Goal: Information Seeking & Learning: Learn about a topic

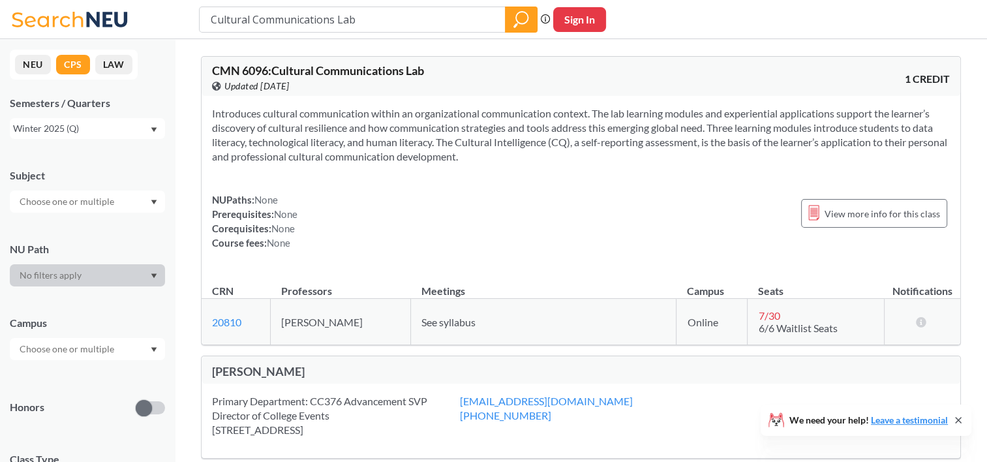
drag, startPoint x: 213, startPoint y: 115, endPoint x: 912, endPoint y: 157, distance: 700.2
click at [912, 157] on section "Introduces cultural communication within an organizational communication contex…" at bounding box center [581, 134] width 738 height 57
click at [412, 178] on div "Introduces cultural communication within an organizational communication contex…" at bounding box center [581, 183] width 759 height 175
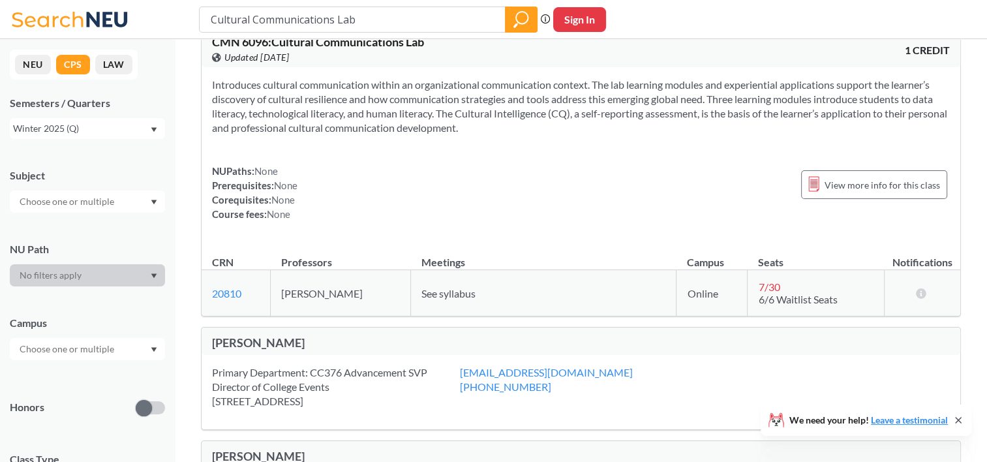
scroll to position [65, 0]
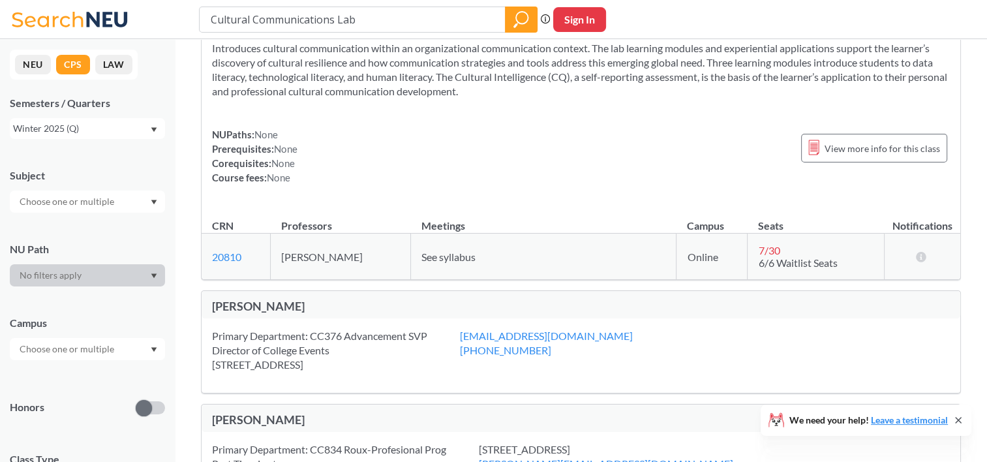
drag, startPoint x: 257, startPoint y: 135, endPoint x: 307, endPoint y: 175, distance: 63.6
click at [307, 175] on div "NUPaths: None Prerequisites: None Corequisites: None Course fees: None View mor…" at bounding box center [581, 155] width 738 height 57
drag, startPoint x: 307, startPoint y: 175, endPoint x: 283, endPoint y: 191, distance: 28.6
click at [283, 191] on div "Introduces cultural communication within an organizational communication contex…" at bounding box center [581, 118] width 759 height 175
click at [332, 187] on div "Introduces cultural communication within an organizational communication contex…" at bounding box center [581, 118] width 759 height 175
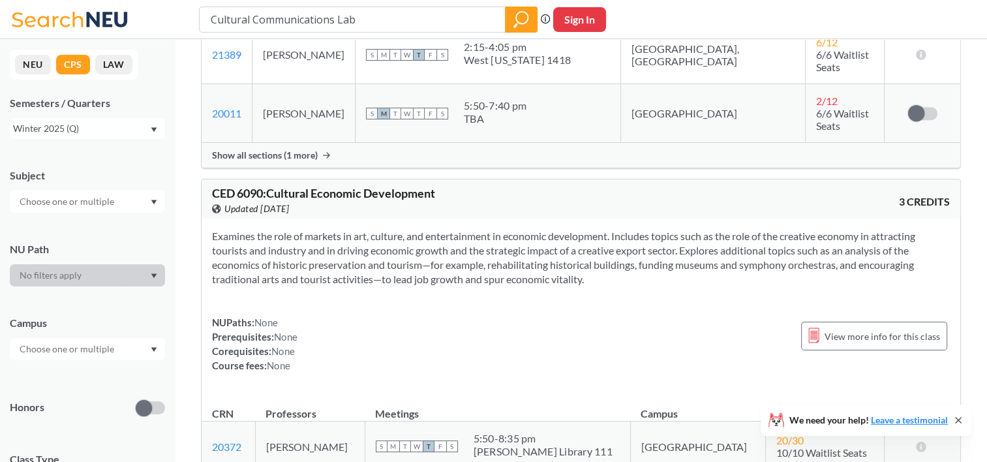
scroll to position [848, 0]
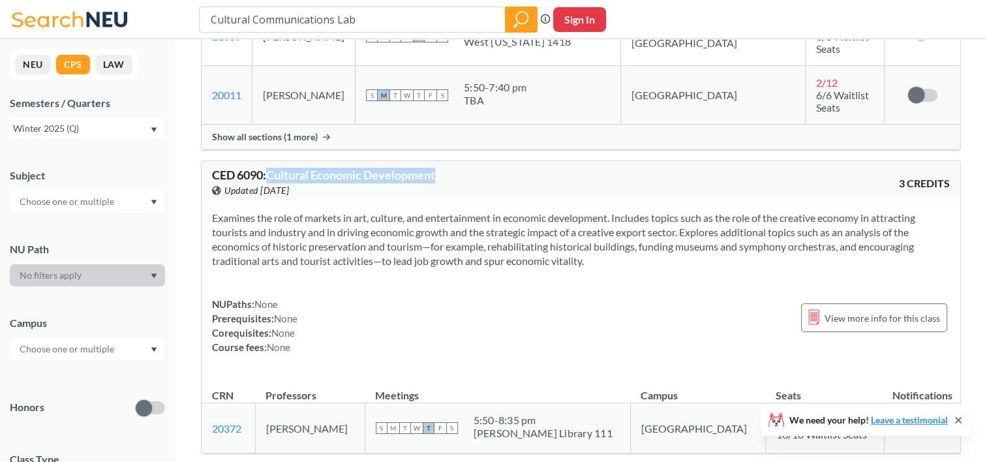
drag, startPoint x: 270, startPoint y: 148, endPoint x: 439, endPoint y: 152, distance: 168.4
click at [435, 168] on span "CED 6090 : Cultural Economic Development" at bounding box center [323, 175] width 223 height 14
drag, startPoint x: 215, startPoint y: 189, endPoint x: 253, endPoint y: 193, distance: 38.7
click at [253, 211] on section "Examines the role of markets in art, culture, and entertainment in economic dev…" at bounding box center [581, 239] width 738 height 57
drag, startPoint x: 253, startPoint y: 193, endPoint x: 221, endPoint y: 196, distance: 32.7
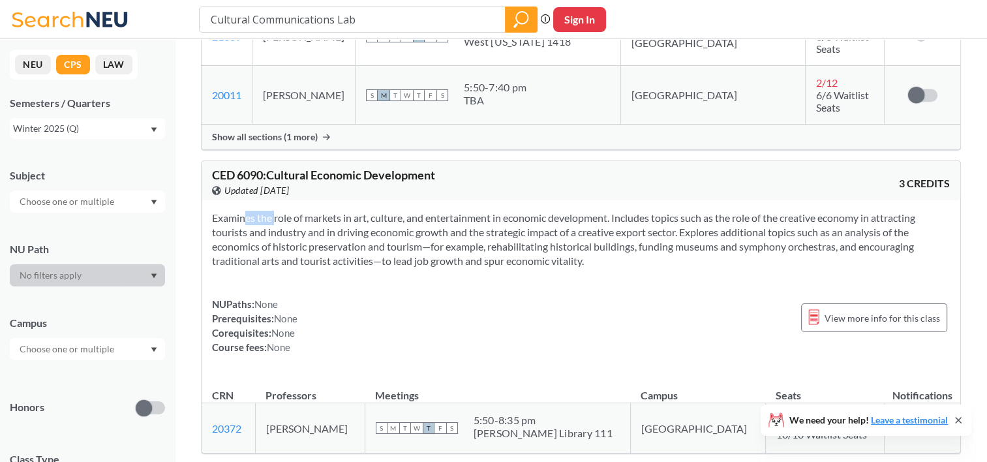
click at [223, 211] on section "Examines the role of markets in art, culture, and entertainment in economic dev…" at bounding box center [581, 239] width 738 height 57
click at [212, 211] on section "Examines the role of markets in art, culture, and entertainment in economic dev…" at bounding box center [581, 239] width 738 height 57
drag, startPoint x: 212, startPoint y: 194, endPoint x: 255, endPoint y: 196, distance: 42.4
click at [255, 211] on section "Examines the role of markets in art, culture, and entertainment in economic dev…" at bounding box center [581, 239] width 738 height 57
drag, startPoint x: 255, startPoint y: 196, endPoint x: 261, endPoint y: 191, distance: 8.0
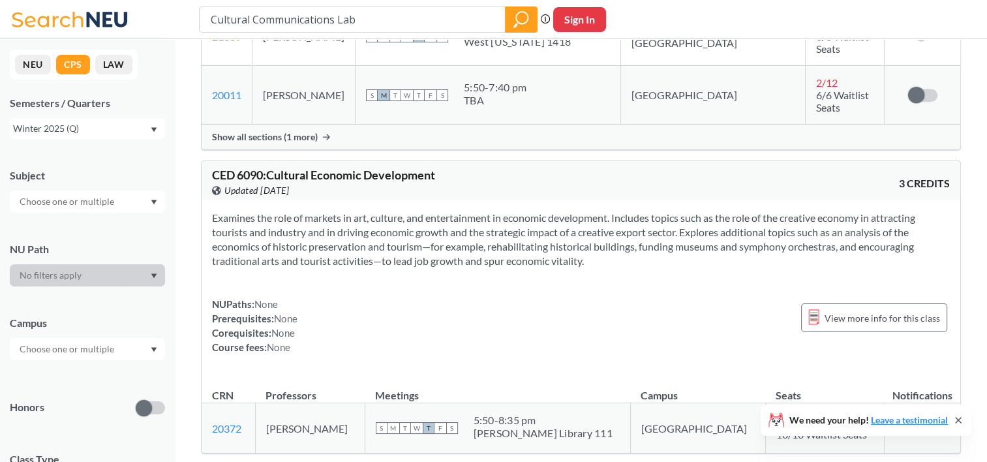
click at [261, 211] on section "Examines the role of markets in art, culture, and entertainment in economic dev…" at bounding box center [581, 239] width 738 height 57
drag, startPoint x: 257, startPoint y: 192, endPoint x: 602, endPoint y: 247, distance: 349.6
click at [602, 247] on div "Examines the role of markets in art, culture, and entertainment in economic dev…" at bounding box center [581, 287] width 759 height 175
drag, startPoint x: 258, startPoint y: 279, endPoint x: 279, endPoint y: 280, distance: 20.9
click at [278, 298] on span "None" at bounding box center [266, 304] width 23 height 12
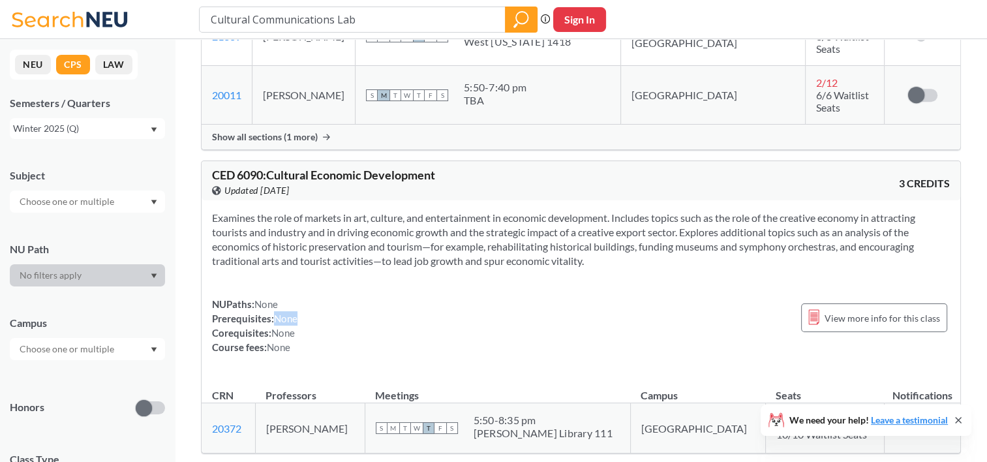
drag, startPoint x: 279, startPoint y: 280, endPoint x: 296, endPoint y: 290, distance: 20.5
click at [296, 313] on span "None" at bounding box center [285, 319] width 23 height 12
drag, startPoint x: 296, startPoint y: 290, endPoint x: 296, endPoint y: 310, distance: 19.6
click at [296, 310] on div "NUPaths: None Prerequisites: None Corequisites: None Course fees: None" at bounding box center [254, 325] width 85 height 57
drag, startPoint x: 296, startPoint y: 310, endPoint x: 290, endPoint y: 322, distance: 13.7
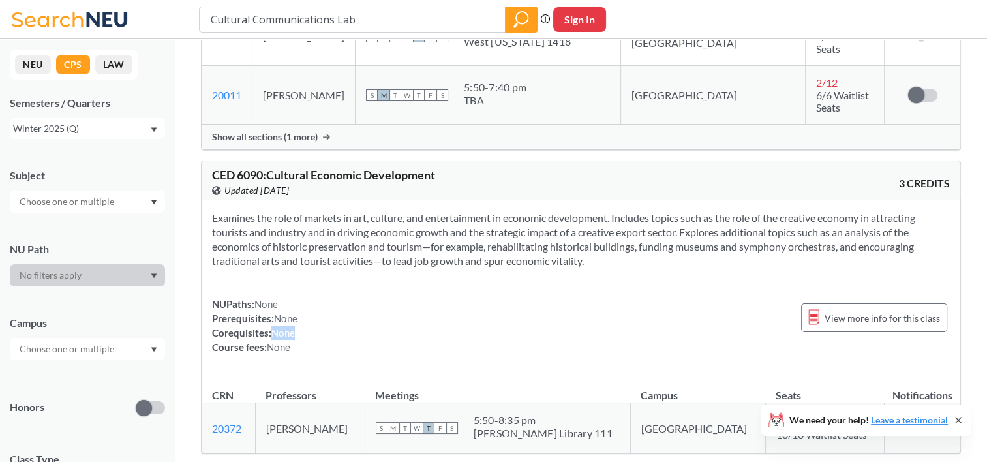
click at [290, 341] on span "None" at bounding box center [278, 347] width 23 height 12
drag, startPoint x: 290, startPoint y: 322, endPoint x: 279, endPoint y: 332, distance: 14.4
click at [279, 332] on div "Examines the role of markets in art, culture, and entertainment in economic dev…" at bounding box center [581, 287] width 759 height 175
click at [285, 331] on div "Examines the role of markets in art, culture, and entertainment in economic dev…" at bounding box center [581, 287] width 759 height 175
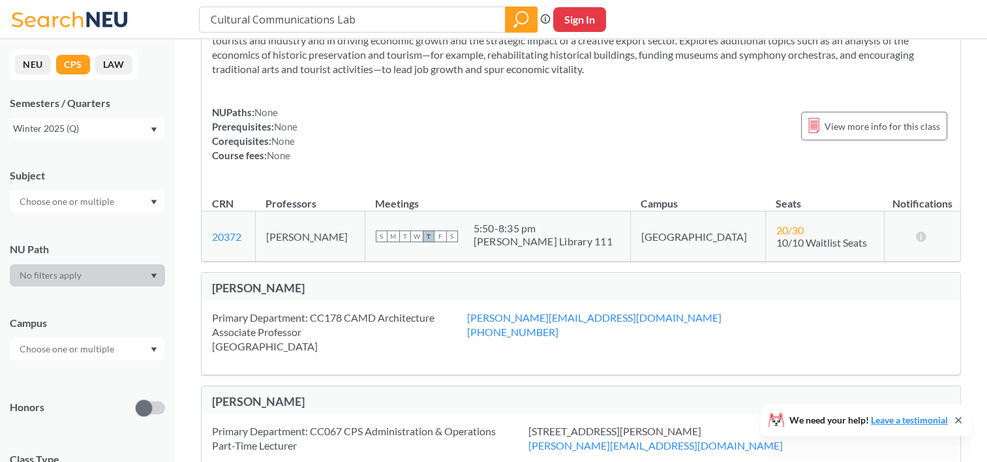
scroll to position [1044, 0]
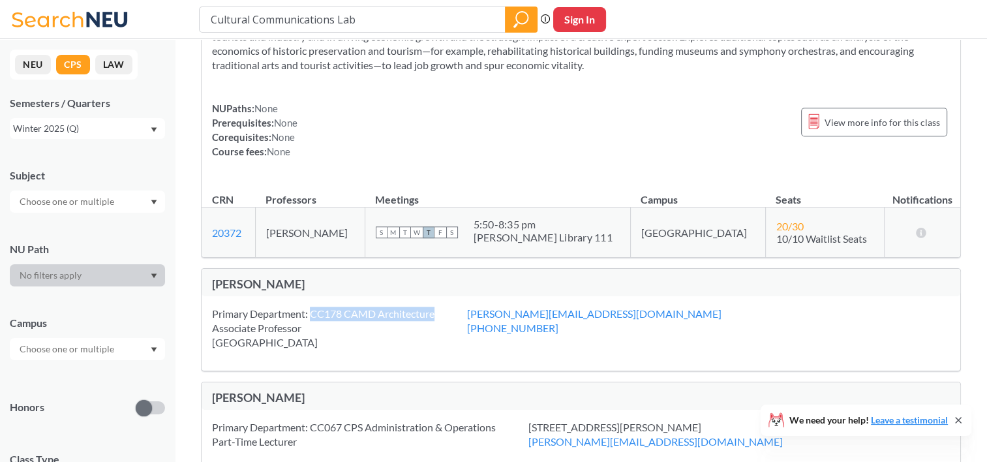
drag, startPoint x: 314, startPoint y: 288, endPoint x: 444, endPoint y: 290, distance: 129.9
click at [444, 307] on div "Primary Department: CC178 CAMD Architecture Associate Professor [STREET_ADDRESS]" at bounding box center [339, 328] width 255 height 43
drag, startPoint x: 444, startPoint y: 290, endPoint x: 384, endPoint y: 305, distance: 61.3
click at [384, 307] on div "Primary Department: CC178 CAMD Architecture Associate Professor [STREET_ADDRESS]" at bounding box center [339, 328] width 255 height 43
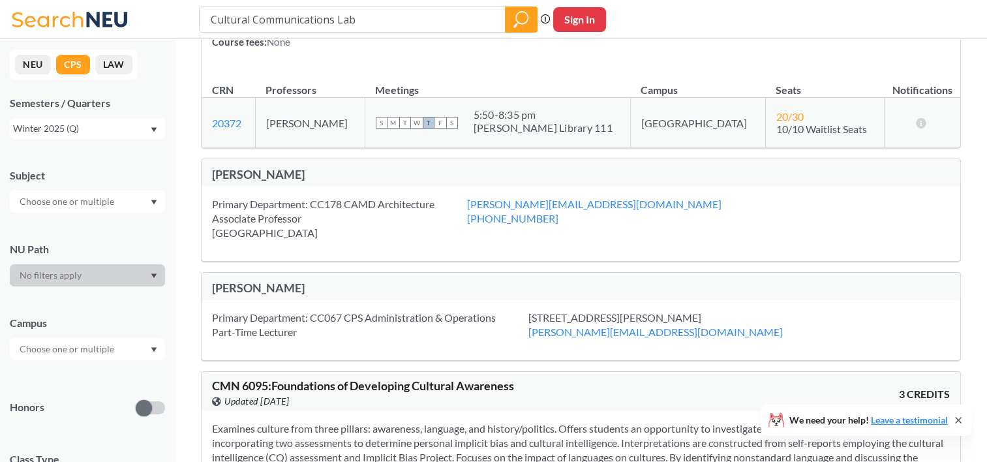
scroll to position [1175, 0]
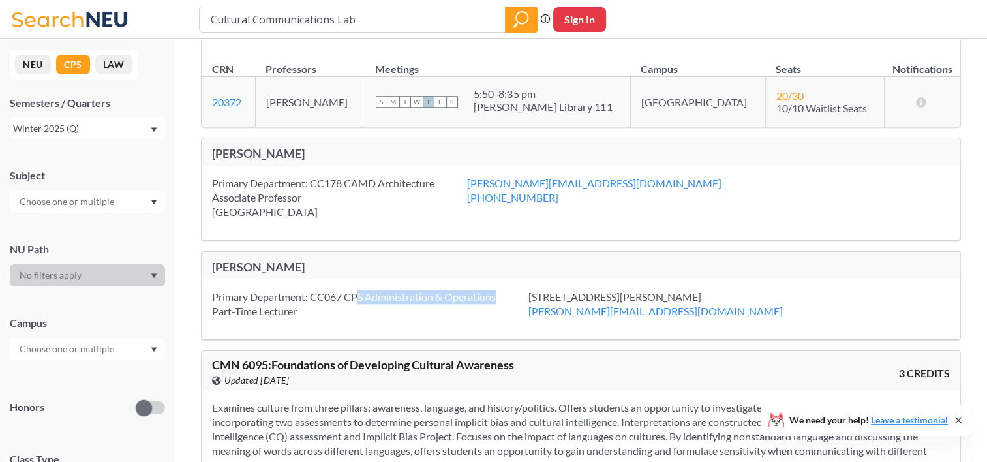
drag, startPoint x: 358, startPoint y: 271, endPoint x: 504, endPoint y: 274, distance: 146.2
click at [504, 290] on div "Primary Department: CC067 CPS Administration & Operations Part-Time Lecturer" at bounding box center [370, 304] width 317 height 29
drag, startPoint x: 504, startPoint y: 274, endPoint x: 403, endPoint y: 303, distance: 105.3
click at [403, 303] on div "Primary Department: CC067 CPS Administration & Operations Part-Time Lecturer [S…" at bounding box center [581, 309] width 759 height 60
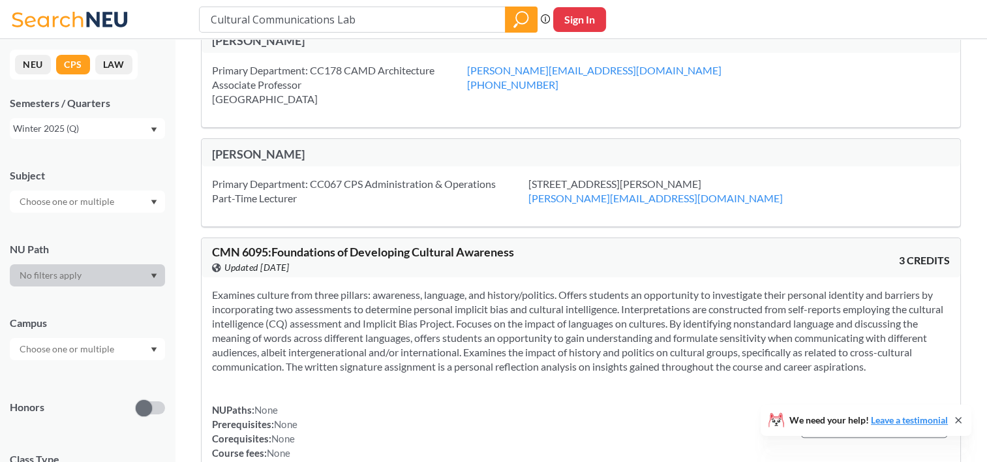
scroll to position [1305, 0]
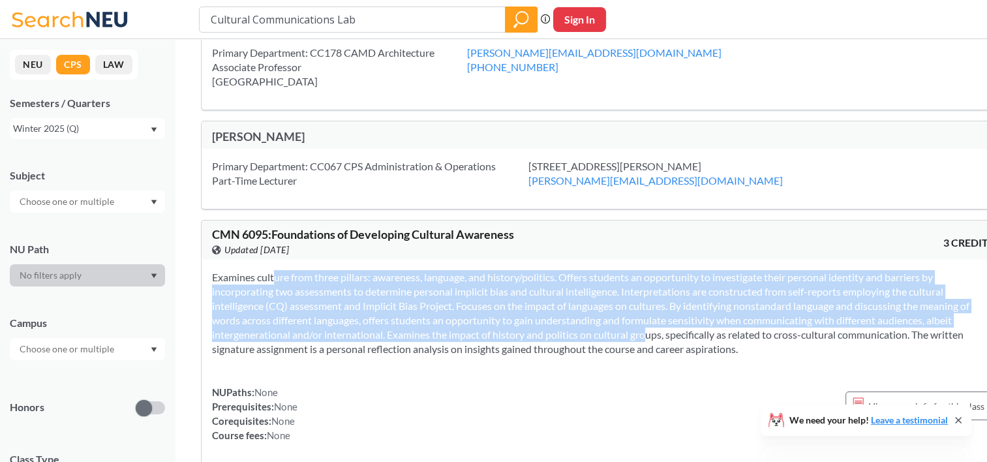
drag, startPoint x: 255, startPoint y: 253, endPoint x: 750, endPoint y: 300, distance: 496.8
click at [750, 300] on section "Examines culture from three pillars: awareness, language, and history/politics.…" at bounding box center [603, 313] width 782 height 86
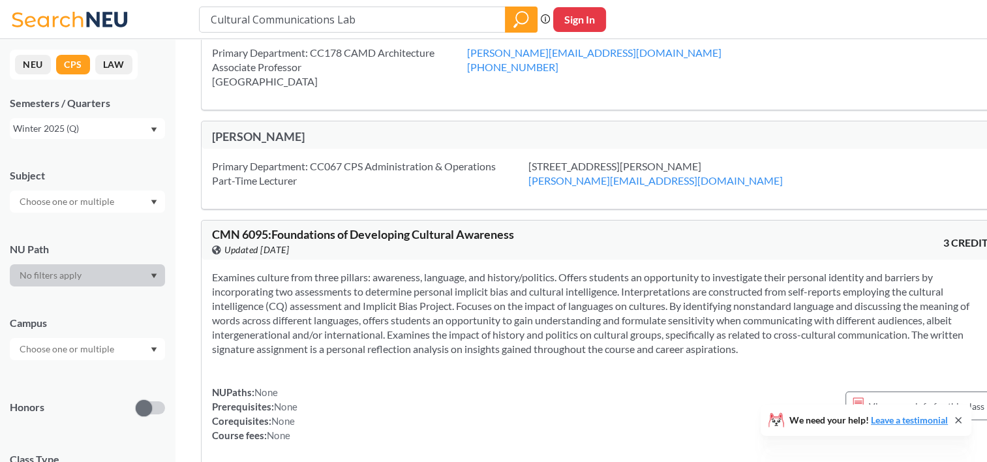
drag, startPoint x: 750, startPoint y: 300, endPoint x: 619, endPoint y: 327, distance: 133.4
click at [619, 327] on section "Examines culture from three pillars: awareness, language, and history/politics.…" at bounding box center [603, 313] width 782 height 86
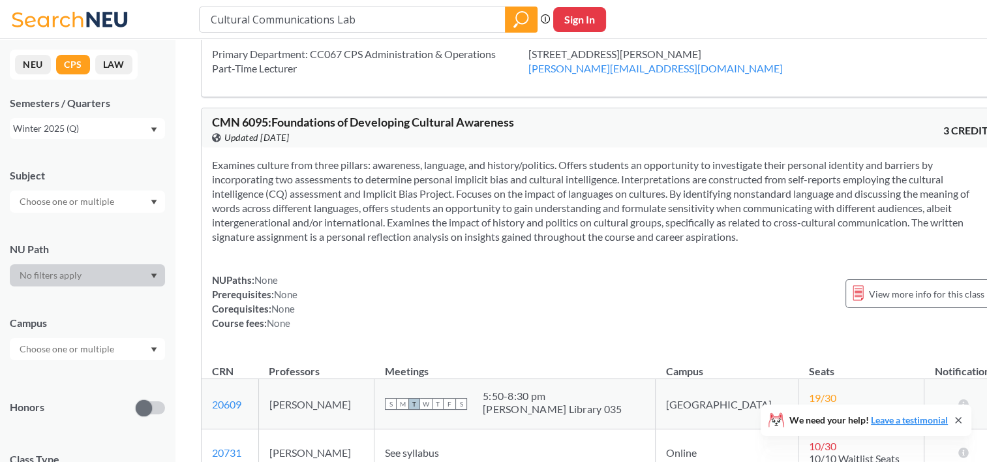
scroll to position [1436, 0]
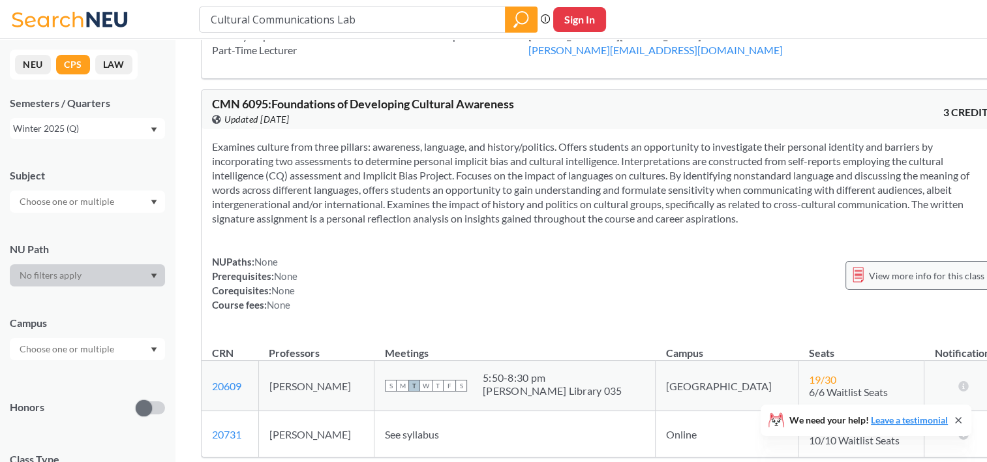
click at [898, 268] on span "View more info for this class" at bounding box center [927, 276] width 116 height 16
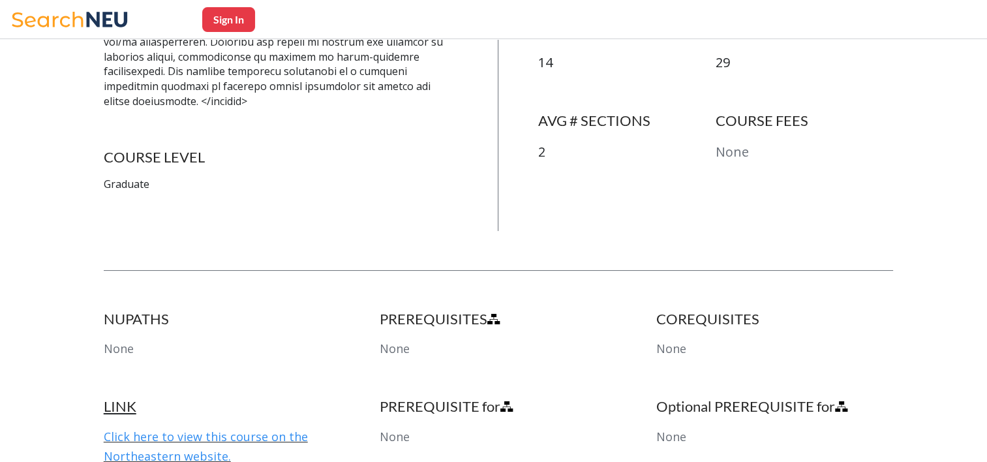
scroll to position [653, 0]
